Goal: Transaction & Acquisition: Purchase product/service

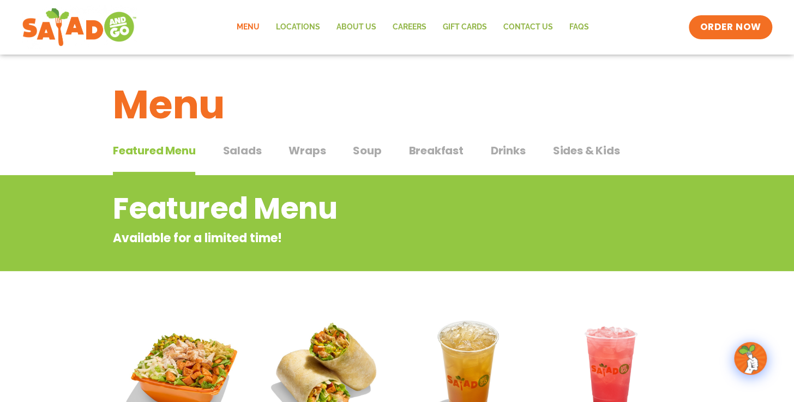
click at [254, 23] on link "Menu" at bounding box center [247, 27] width 39 height 25
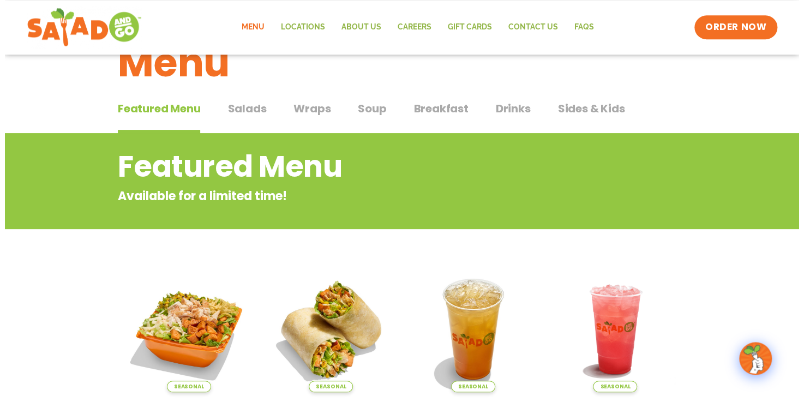
scroll to position [177, 0]
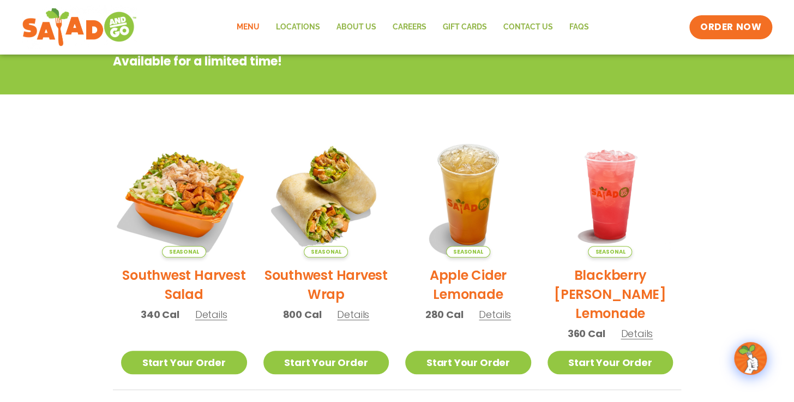
click at [171, 184] on img at bounding box center [184, 195] width 148 height 148
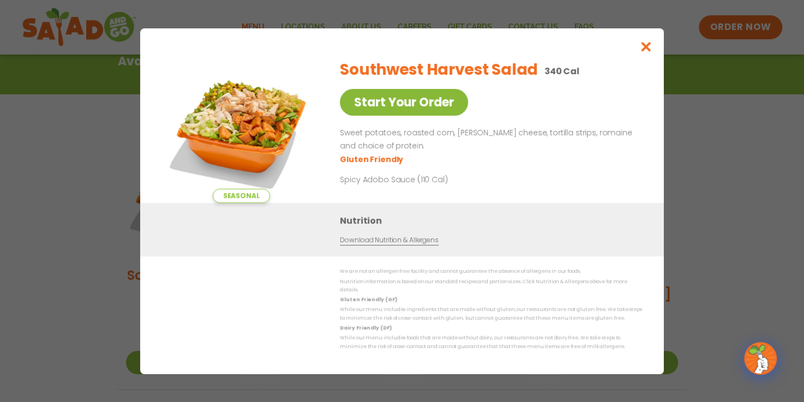
click at [418, 101] on link "Start Your Order" at bounding box center [404, 102] width 128 height 27
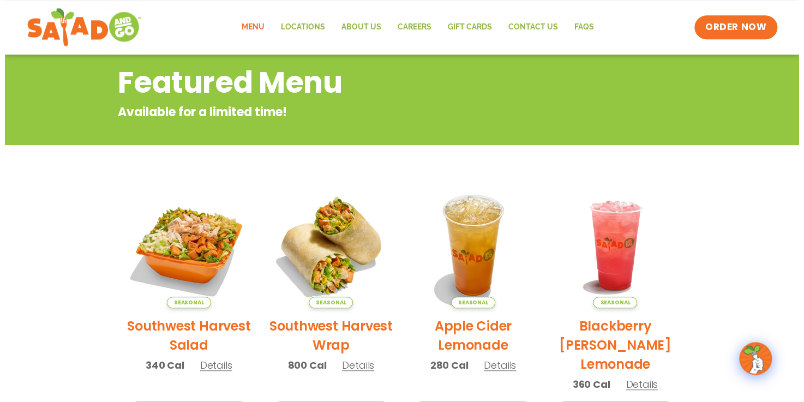
scroll to position [120, 0]
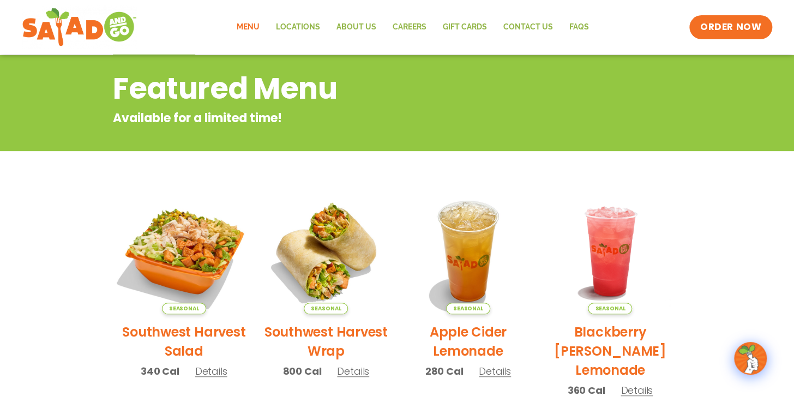
click at [196, 245] on img at bounding box center [184, 251] width 148 height 148
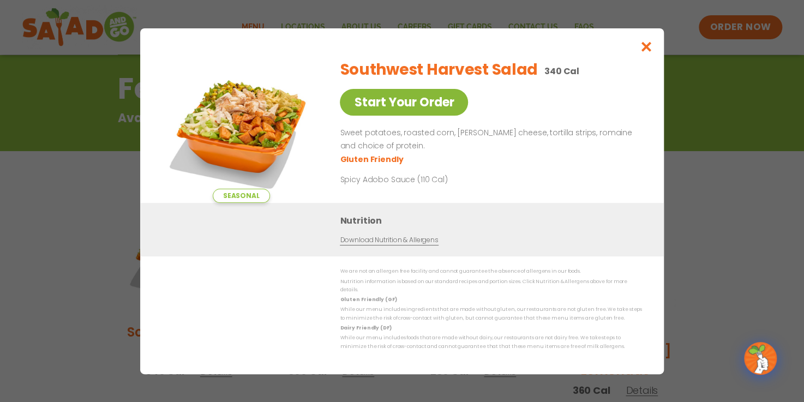
click at [371, 103] on link "Start Your Order" at bounding box center [404, 102] width 128 height 27
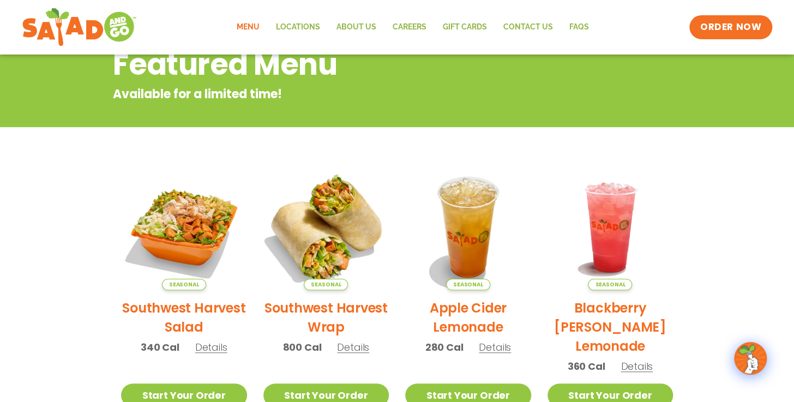
scroll to position [177, 0]
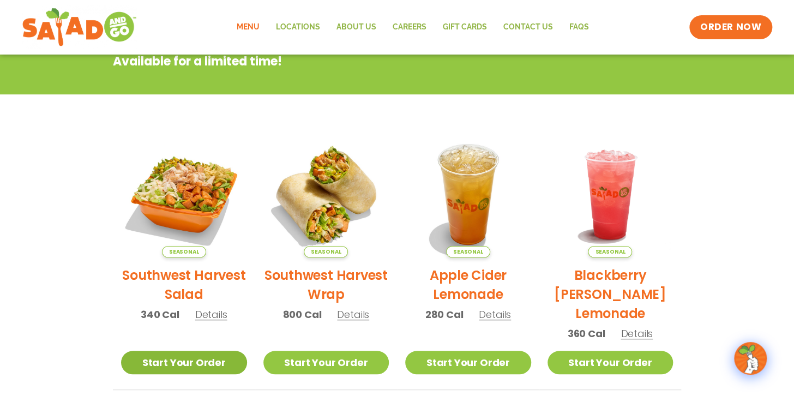
click at [180, 354] on link "Start Your Order" at bounding box center [184, 362] width 126 height 23
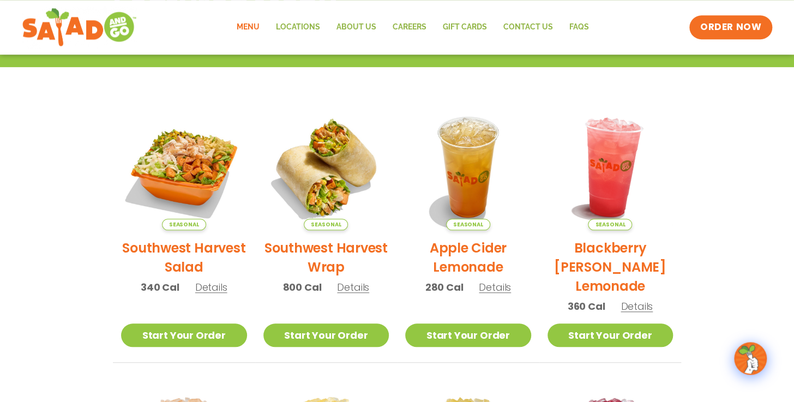
scroll to position [203, 0]
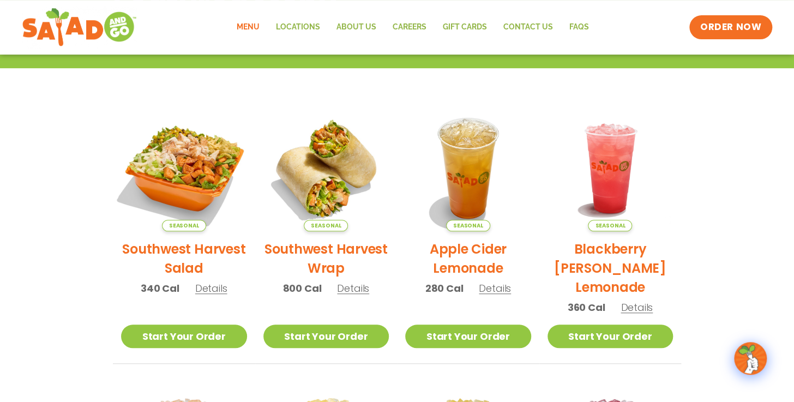
click at [165, 154] on img at bounding box center [184, 168] width 148 height 148
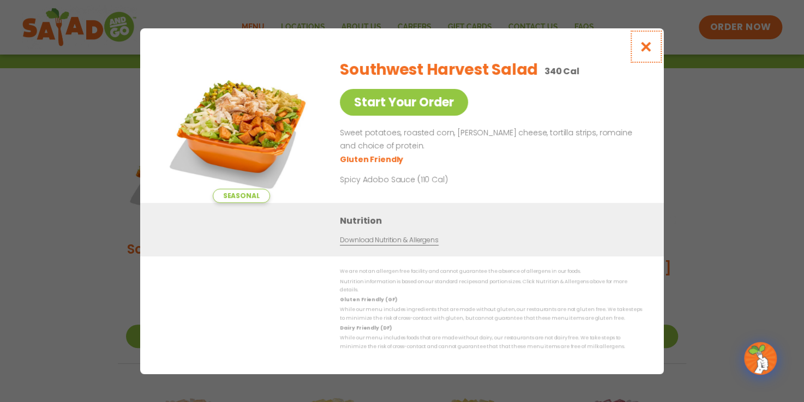
click at [647, 47] on icon "Close modal" at bounding box center [646, 46] width 14 height 11
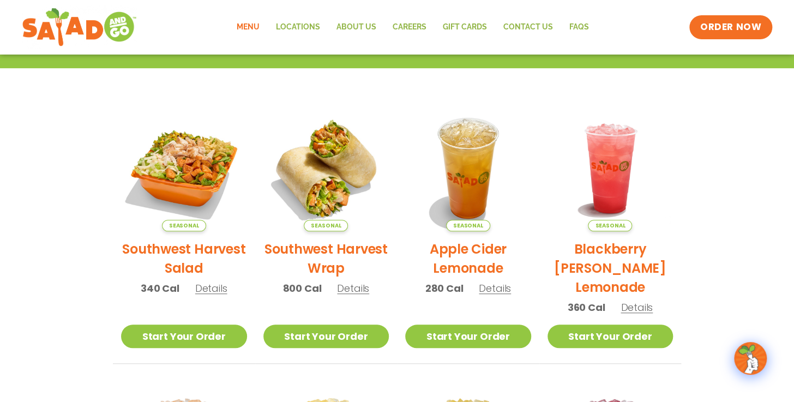
click at [250, 23] on link "Menu" at bounding box center [247, 27] width 39 height 25
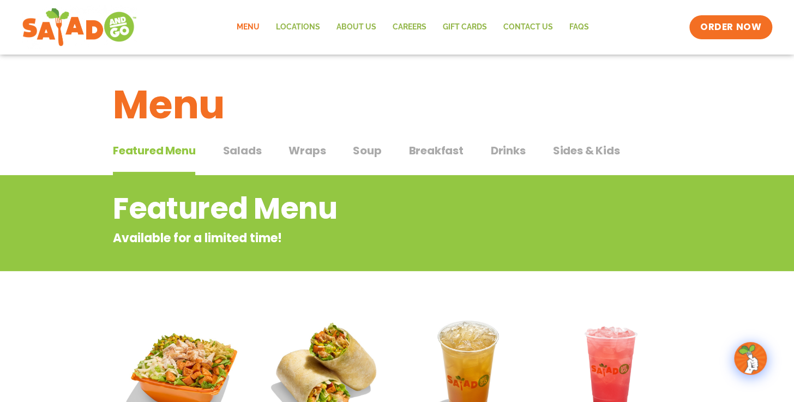
click at [234, 152] on span "Salads" at bounding box center [241, 150] width 39 height 16
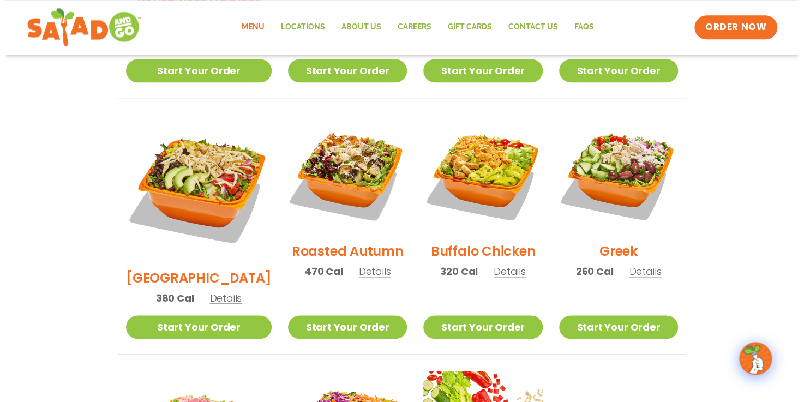
scroll to position [526, 0]
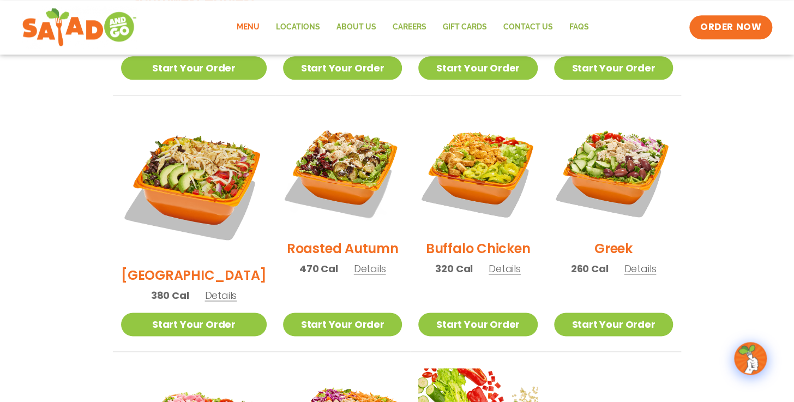
click at [341, 239] on h2 "Roasted Autumn" at bounding box center [343, 248] width 112 height 19
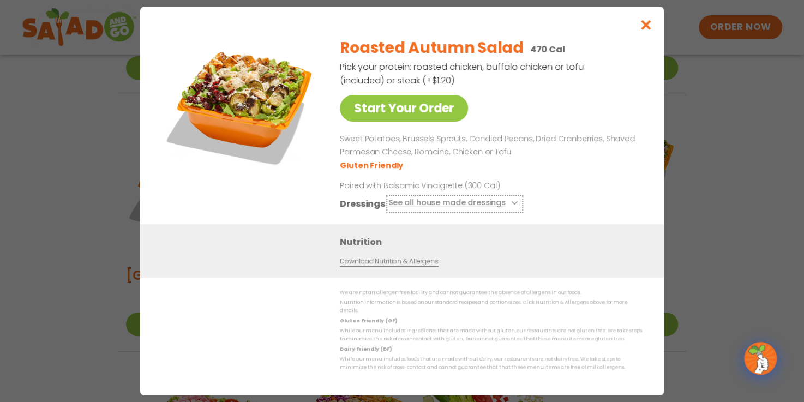
click at [462, 207] on button "See all house made dressings" at bounding box center [454, 204] width 133 height 14
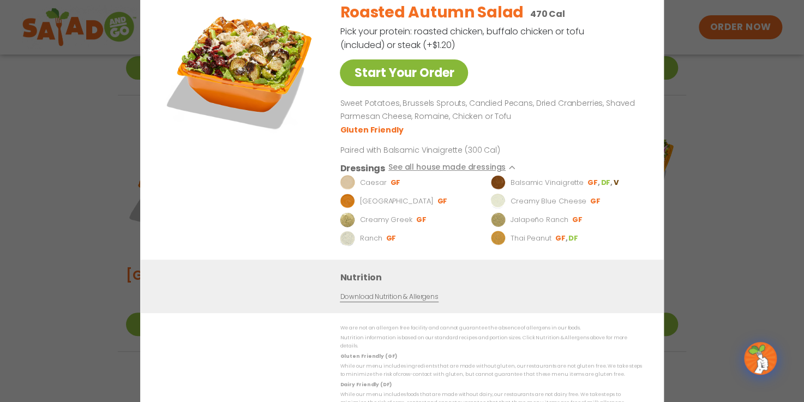
click at [407, 79] on link "Start Your Order" at bounding box center [404, 72] width 128 height 27
